Goal: Communication & Community: Answer question/provide support

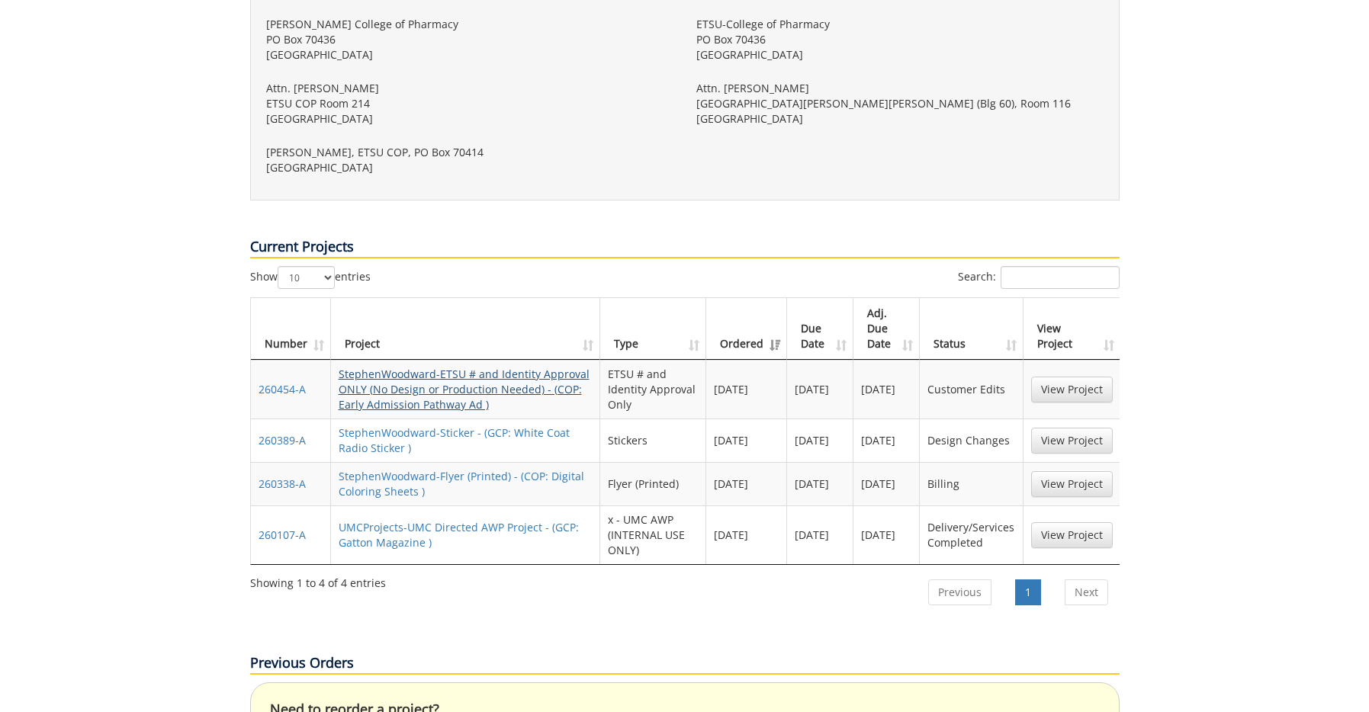
scroll to position [650, 0]
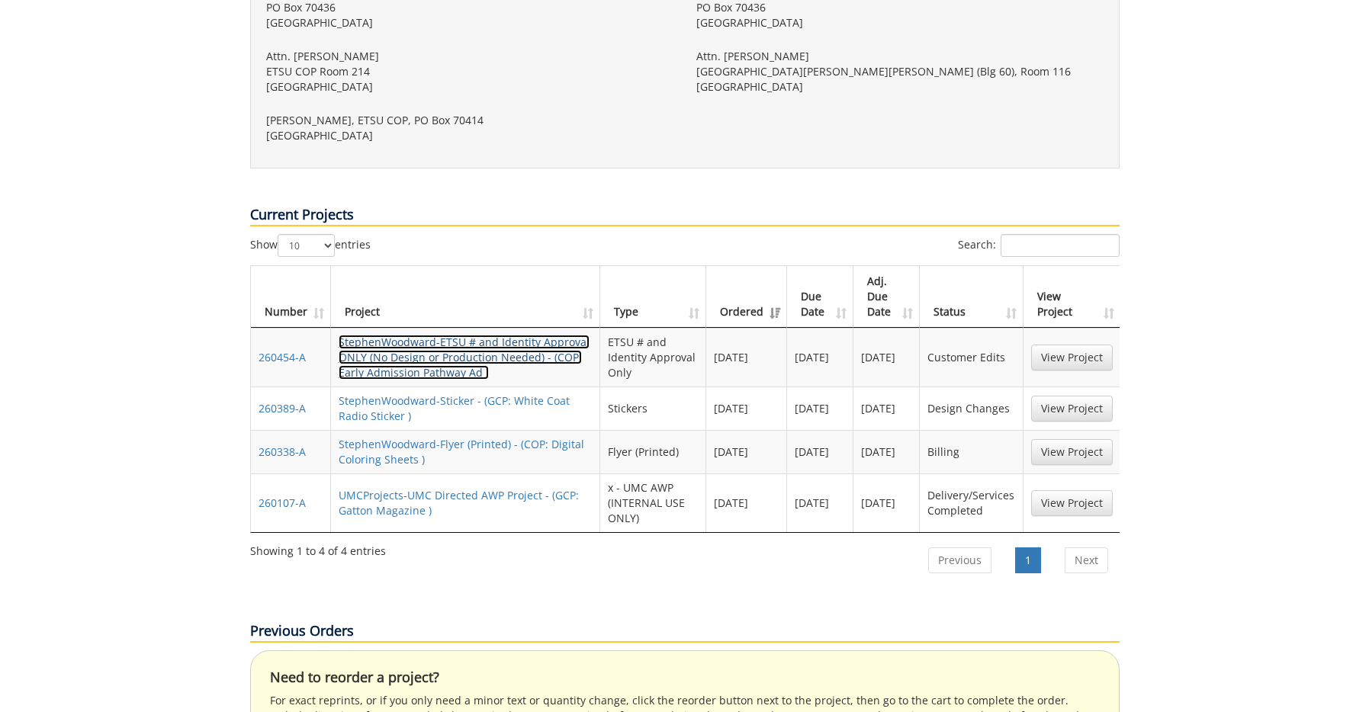
click at [435, 335] on link "StephenWoodward-ETSU # and Identity Approval ONLY (No Design or Production Need…" at bounding box center [464, 357] width 251 height 45
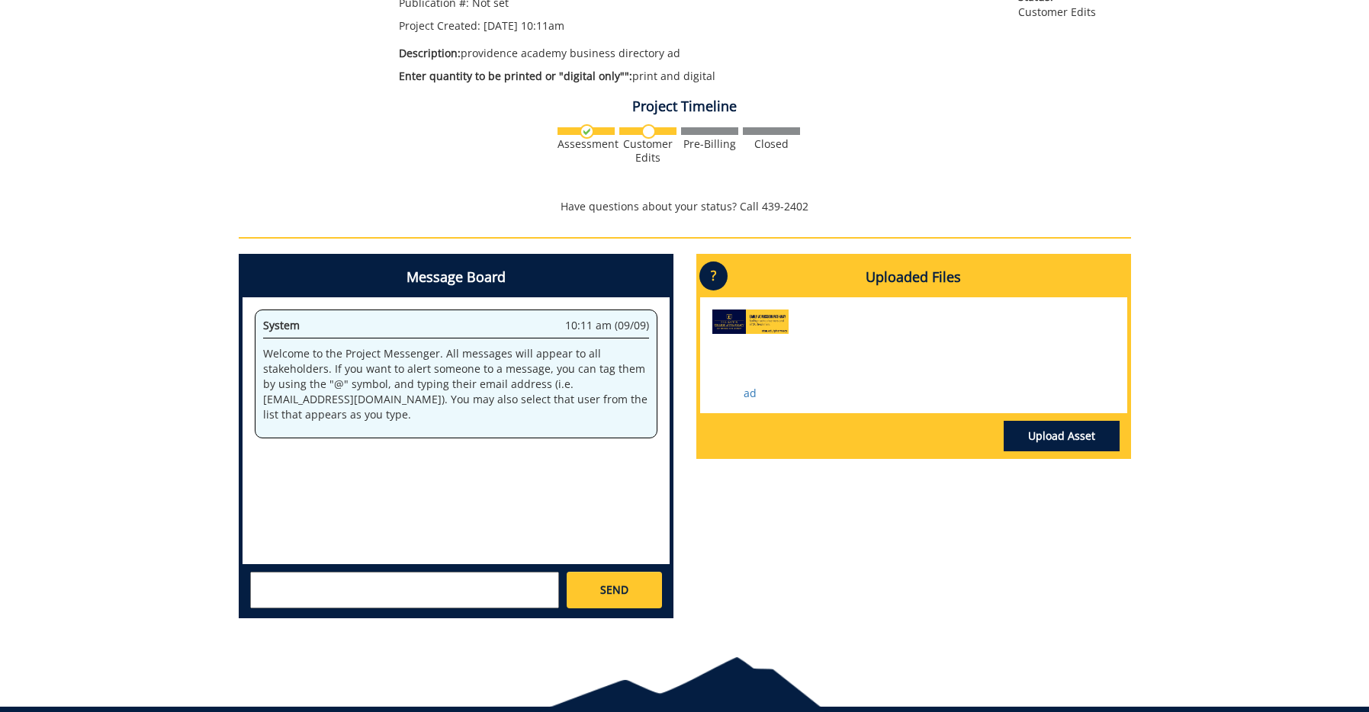
scroll to position [325, 0]
click at [399, 595] on textarea at bounding box center [404, 590] width 309 height 37
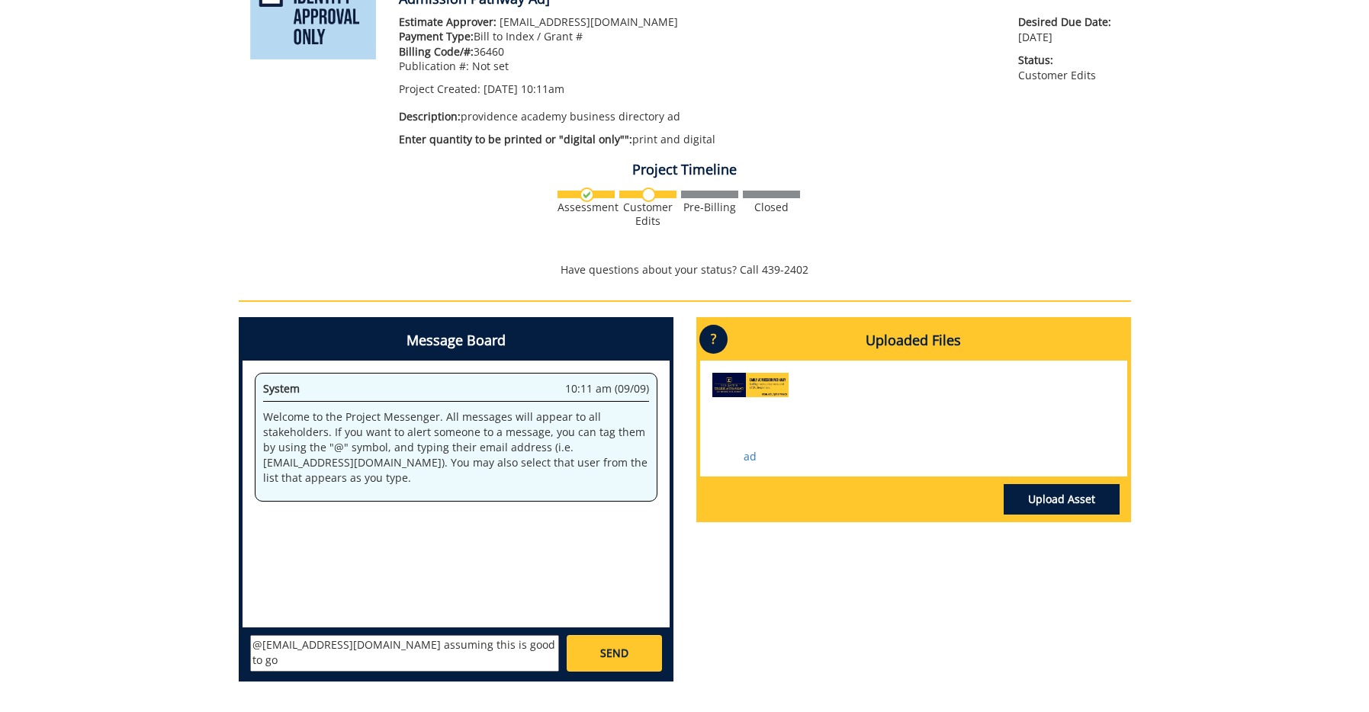
scroll to position [391, 0]
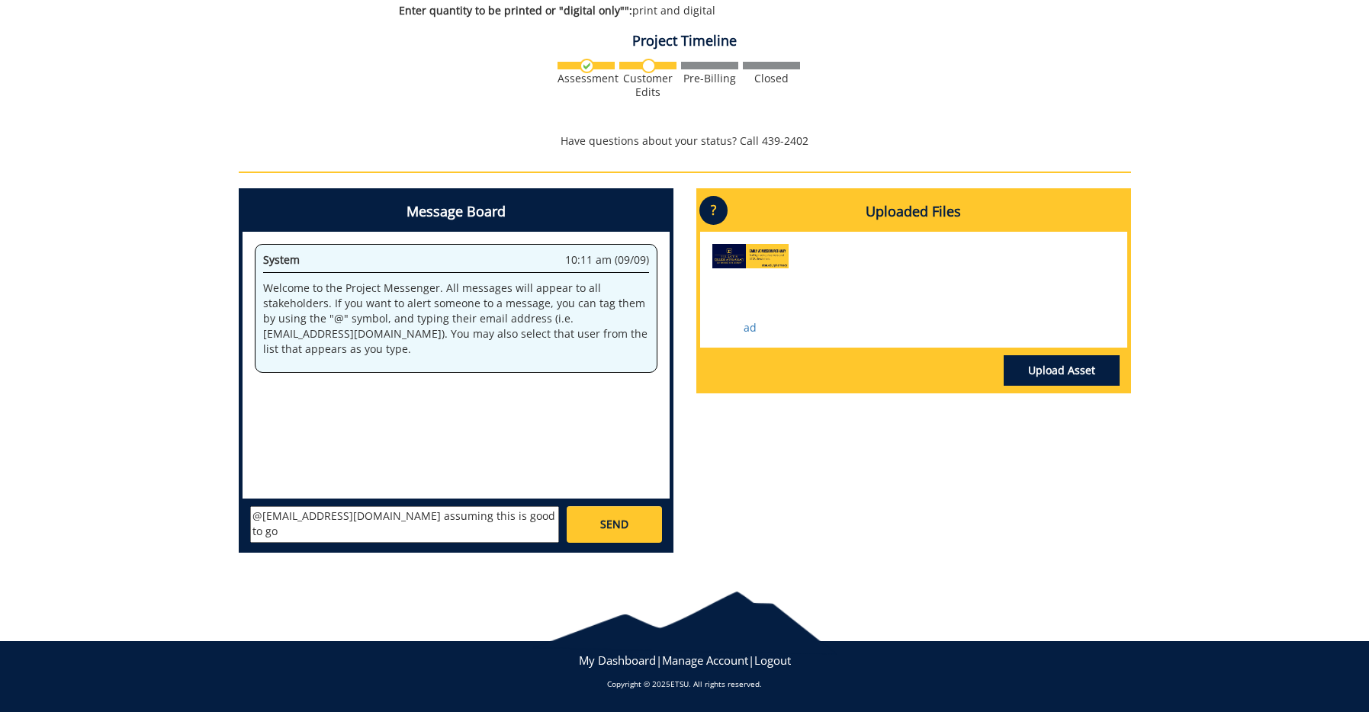
type textarea "@[EMAIL_ADDRESS][DOMAIN_NAME] assuming this is good to go"
click at [627, 526] on span "SEND" at bounding box center [614, 524] width 28 height 15
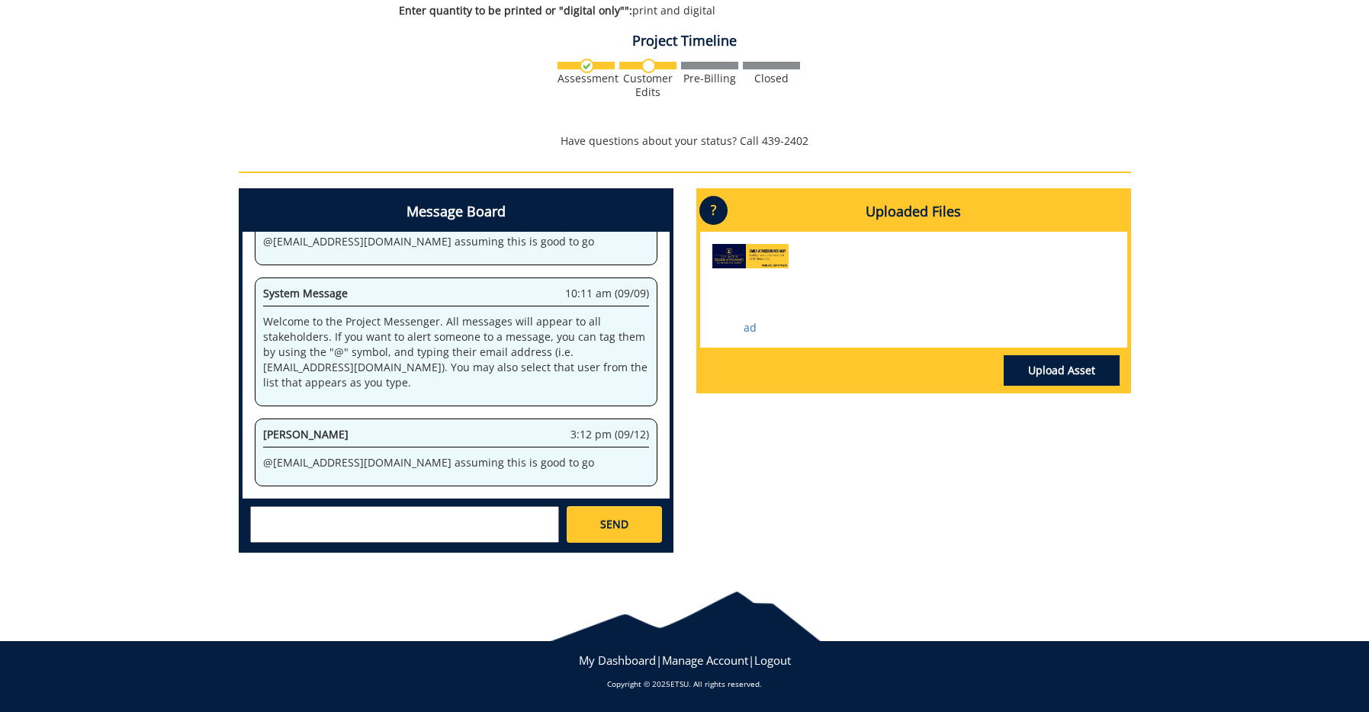
scroll to position [13238, 0]
